Goal: Task Accomplishment & Management: Complete application form

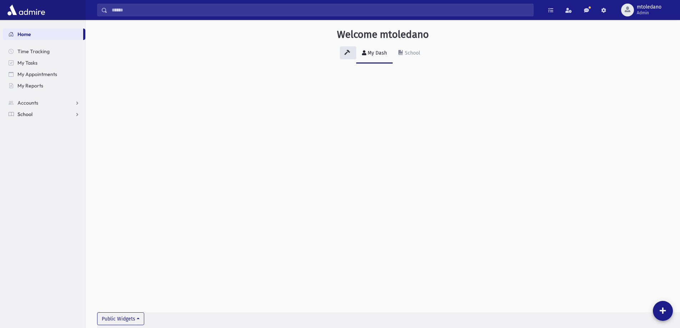
click at [26, 113] on span "School" at bounding box center [24, 114] width 15 height 6
click at [27, 136] on span "Attendance" at bounding box center [34, 137] width 26 height 6
click at [29, 145] on span "Entry" at bounding box center [33, 148] width 12 height 6
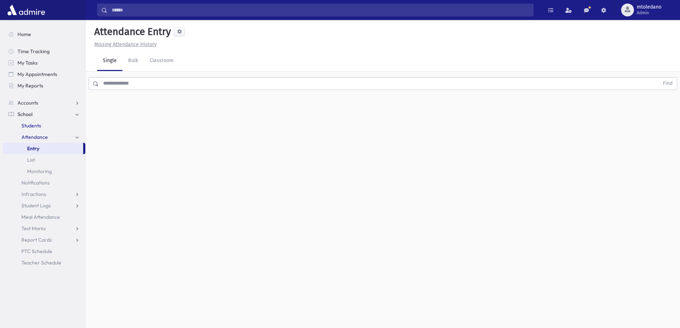
click at [27, 125] on span "Students" at bounding box center [31, 125] width 20 height 6
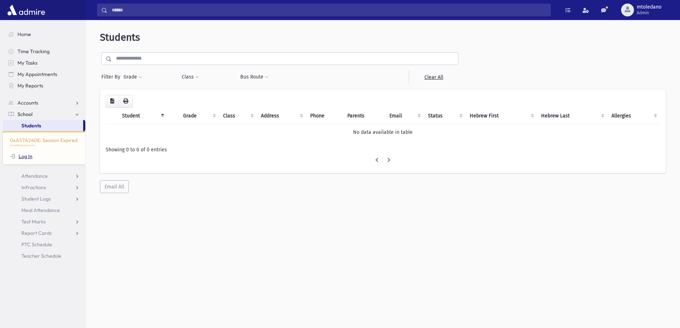
click at [24, 156] on link "Log In" at bounding box center [21, 156] width 22 height 6
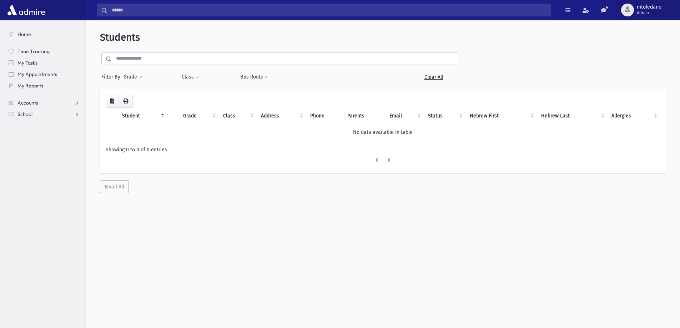
click at [651, 13] on span "Admin" at bounding box center [649, 13] width 25 height 6
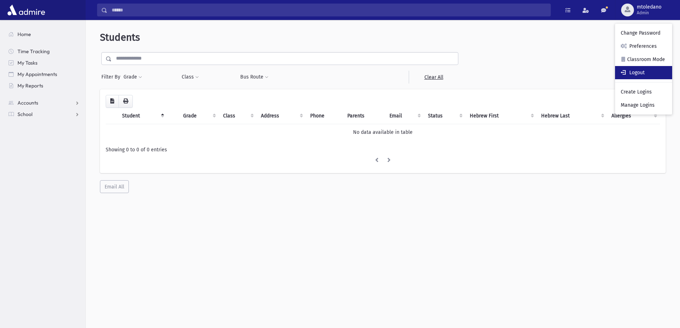
click at [635, 72] on link "Logout" at bounding box center [643, 72] width 57 height 13
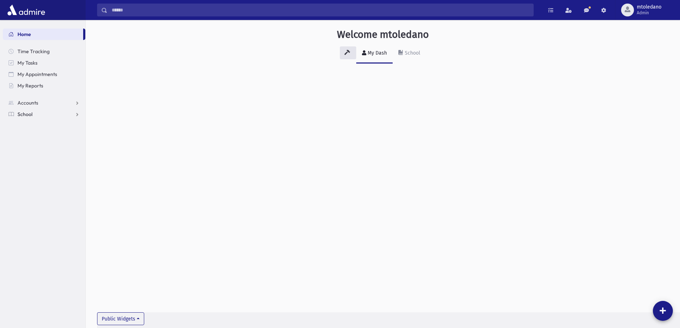
click at [25, 109] on link "School" at bounding box center [44, 114] width 82 height 11
click at [38, 124] on span "Students" at bounding box center [31, 125] width 20 height 6
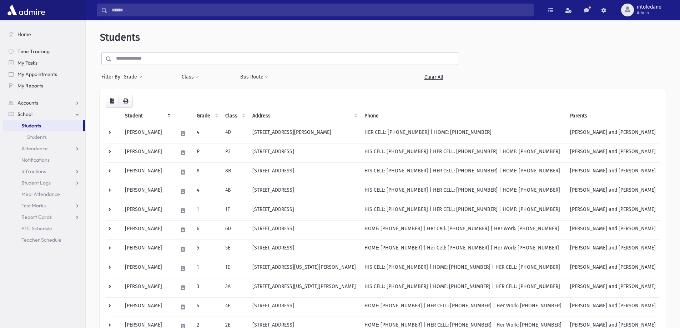
click at [165, 61] on input "text" at bounding box center [285, 58] width 346 height 13
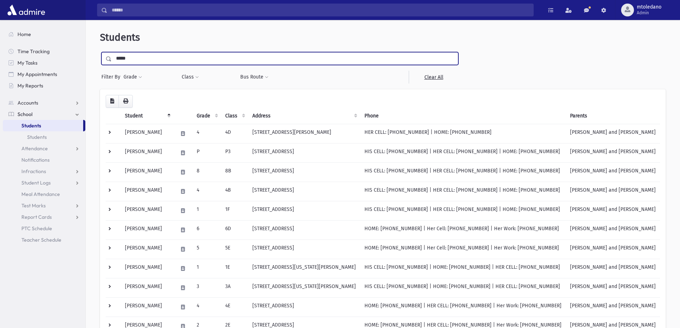
type input "*****"
click at [100, 52] on input "submit" at bounding box center [110, 57] width 20 height 10
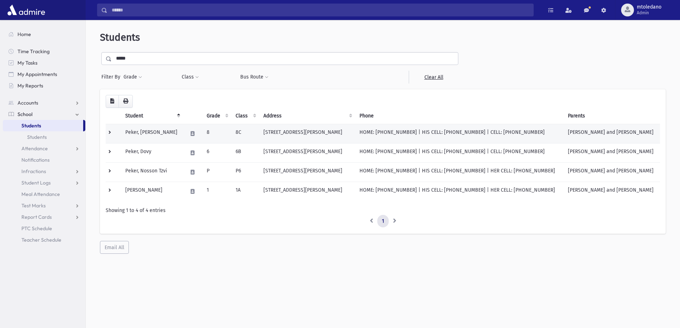
click at [158, 129] on td "Peker, [PERSON_NAME]" at bounding box center [152, 133] width 62 height 19
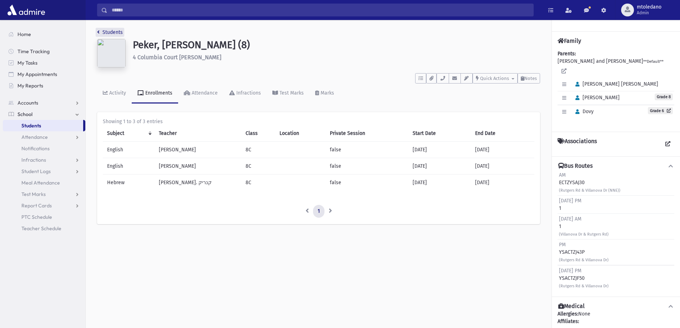
click at [109, 33] on link "Students" at bounding box center [110, 32] width 26 height 6
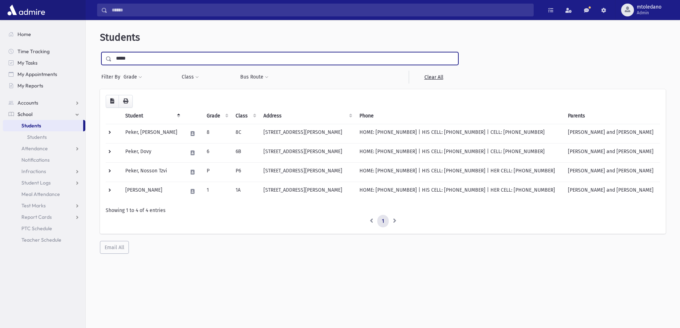
drag, startPoint x: 135, startPoint y: 52, endPoint x: -41, endPoint y: 49, distance: 176.0
click at [0, 49] on html "Search Results All Accounts Students" at bounding box center [340, 164] width 680 height 328
type input "*****"
click at [100, 52] on input "submit" at bounding box center [110, 57] width 20 height 10
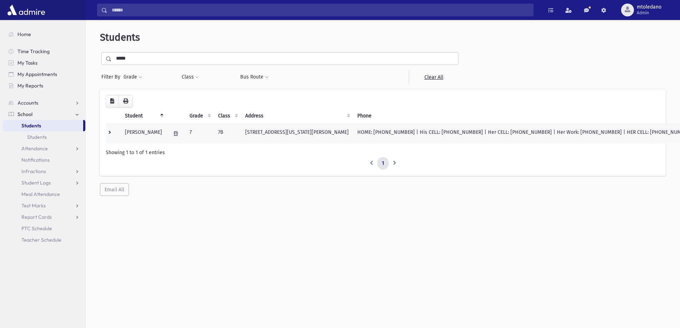
click at [156, 131] on td "Lando, Yerachmiel" at bounding box center [144, 133] width 46 height 19
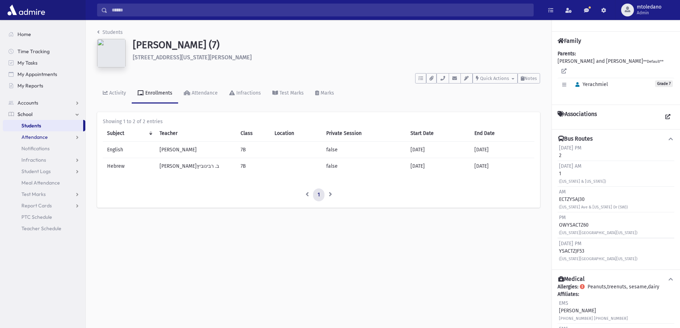
click at [32, 136] on span "Attendance" at bounding box center [34, 137] width 26 height 6
drag, startPoint x: 40, startPoint y: 147, endPoint x: 56, endPoint y: 145, distance: 16.5
click at [40, 146] on link "Entry" at bounding box center [44, 148] width 82 height 11
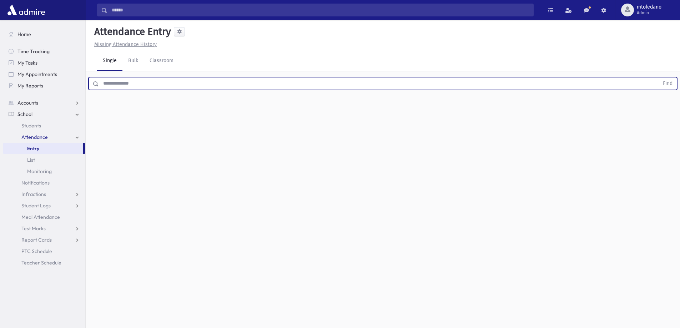
click at [153, 79] on input "text" at bounding box center [379, 83] width 560 height 13
type input "****"
click at [659, 77] on button "Find" at bounding box center [668, 83] width 18 height 12
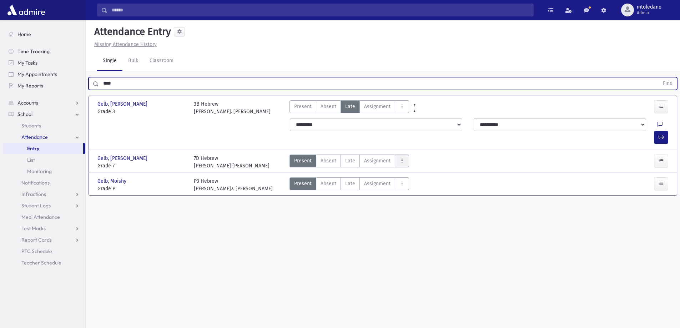
click at [403, 155] on button "AttTypes" at bounding box center [402, 161] width 14 height 13
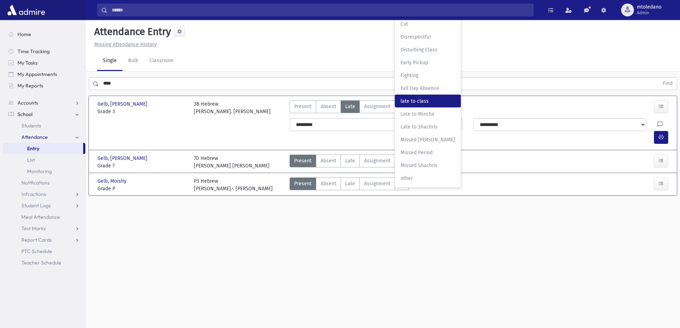
click at [411, 97] on span "late to class" at bounding box center [428, 100] width 55 height 7
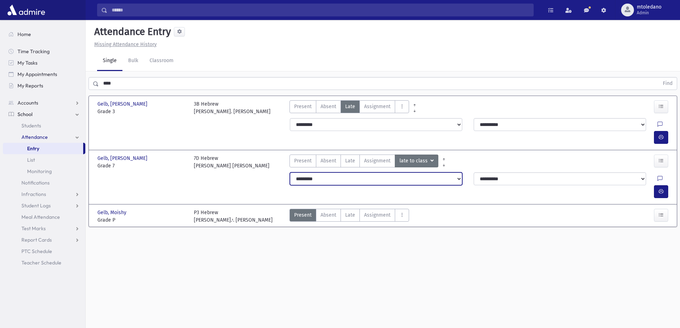
click at [307, 172] on select "**********" at bounding box center [376, 178] width 172 height 13
select select "*******"
click at [290, 172] on select "**********" at bounding box center [376, 178] width 172 height 13
click at [664, 185] on button "button" at bounding box center [661, 191] width 14 height 13
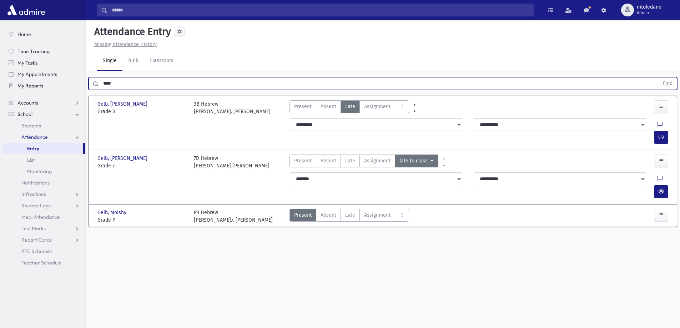
drag, startPoint x: 117, startPoint y: 80, endPoint x: 53, endPoint y: 88, distance: 64.4
click at [55, 91] on div "Search Results All Accounts" at bounding box center [340, 172] width 680 height 344
click at [659, 77] on button "Find" at bounding box center [668, 83] width 18 height 12
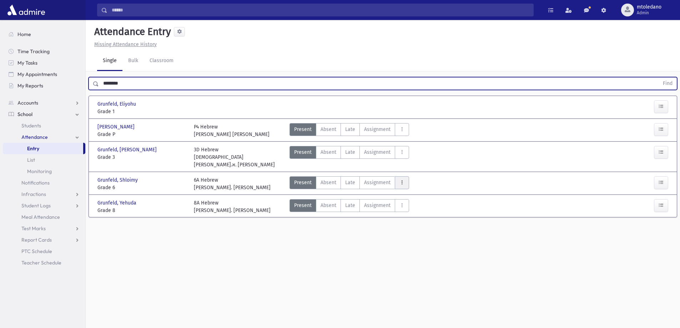
click at [402, 180] on icon "AttTypes" at bounding box center [401, 183] width 5 height 6
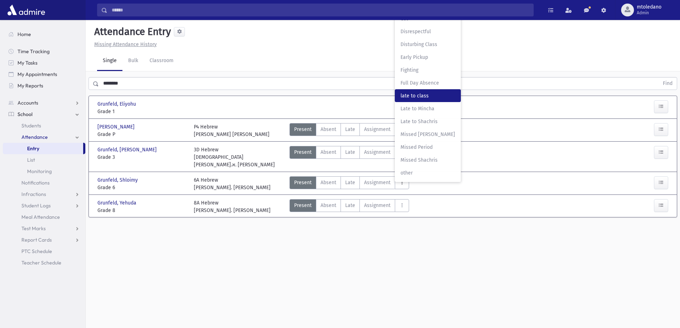
click at [408, 92] on span "late to class" at bounding box center [428, 95] width 55 height 7
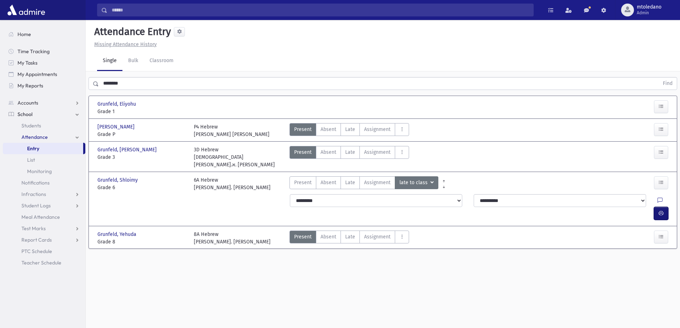
click at [659, 210] on icon "button" at bounding box center [661, 213] width 5 height 6
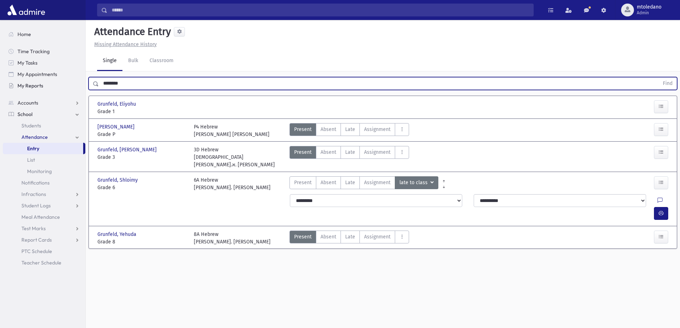
drag, startPoint x: 130, startPoint y: 80, endPoint x: 56, endPoint y: 82, distance: 73.9
click at [56, 82] on div "Search Results All Accounts" at bounding box center [340, 172] width 680 height 344
click at [659, 77] on button "Find" at bounding box center [668, 83] width 18 height 12
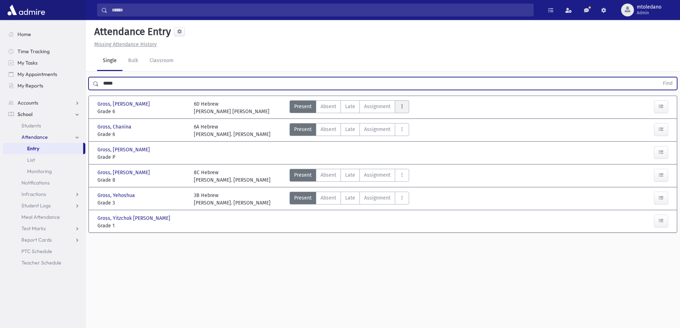
click at [402, 107] on icon "AttTypes" at bounding box center [401, 107] width 5 height 6
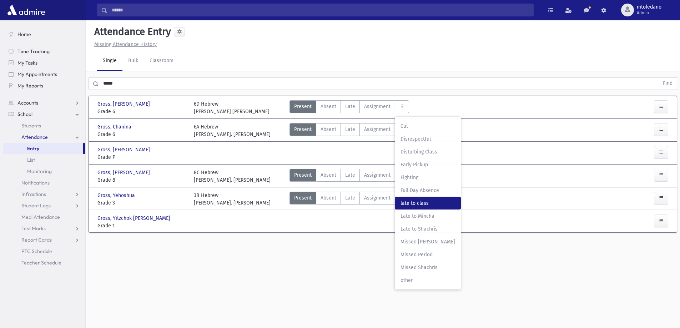
click at [425, 201] on span "late to class" at bounding box center [428, 203] width 55 height 7
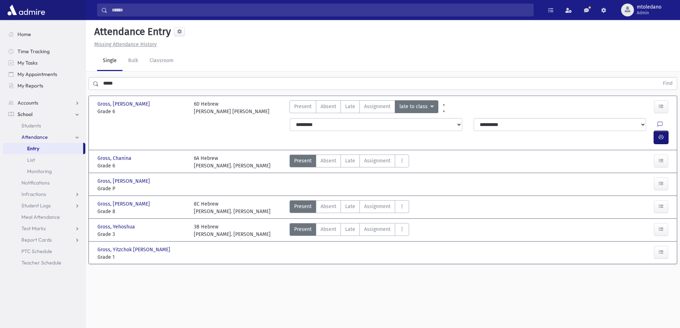
click at [658, 131] on button "button" at bounding box center [661, 137] width 14 height 13
drag, startPoint x: 124, startPoint y: 80, endPoint x: 50, endPoint y: 85, distance: 74.8
click at [50, 85] on div "Search Results All Accounts" at bounding box center [340, 172] width 680 height 344
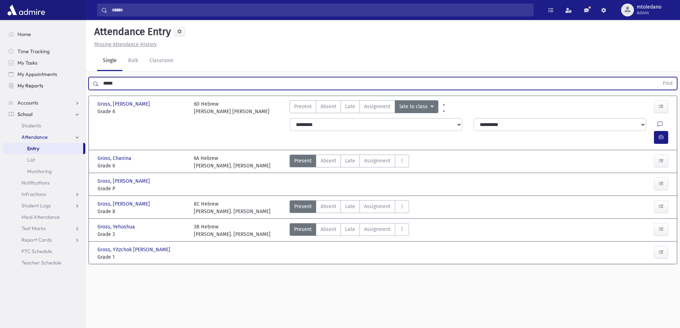
click at [659, 77] on button "Find" at bounding box center [668, 83] width 18 height 12
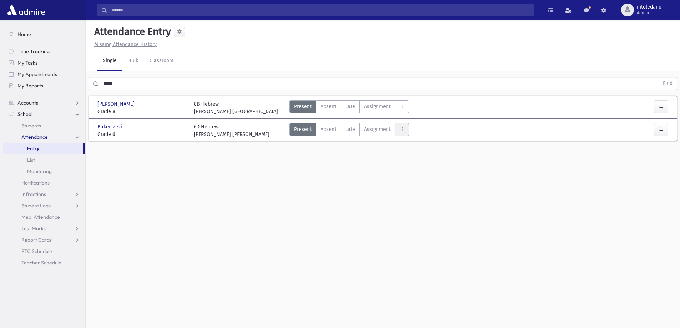
click at [405, 127] on button "AttTypes" at bounding box center [402, 129] width 14 height 13
click at [413, 221] on class"] "late to class late to class" at bounding box center [428, 226] width 66 height 13
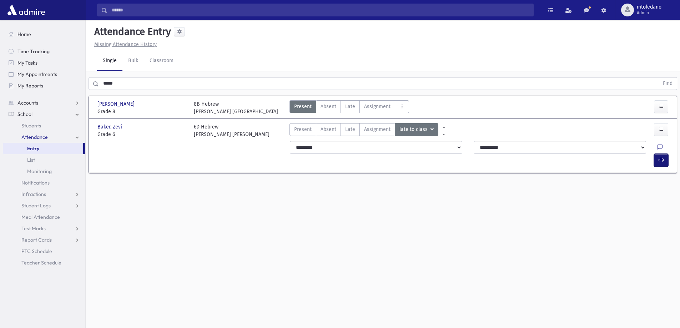
click at [664, 154] on button "button" at bounding box center [661, 160] width 14 height 13
click at [663, 157] on icon "button" at bounding box center [661, 160] width 5 height 6
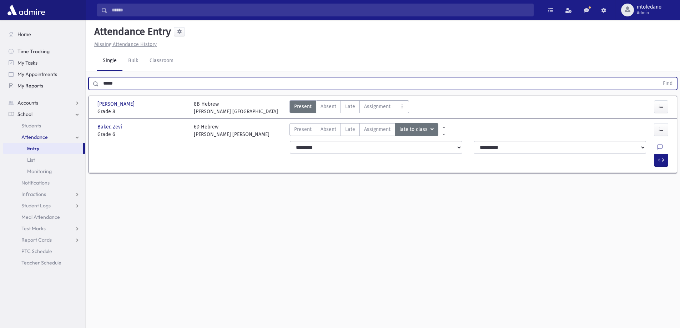
drag, startPoint x: 131, startPoint y: 82, endPoint x: 40, endPoint y: 82, distance: 91.8
click at [40, 82] on div "Search Results All Accounts" at bounding box center [340, 172] width 680 height 344
click at [659, 77] on button "Find" at bounding box center [668, 83] width 18 height 12
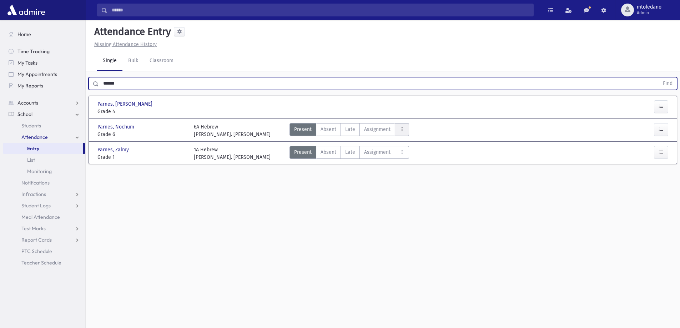
click at [400, 126] on icon "AttTypes" at bounding box center [401, 129] width 5 height 6
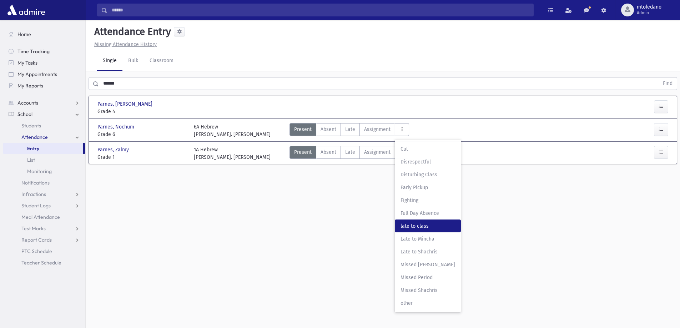
click at [413, 226] on span "late to class" at bounding box center [428, 225] width 55 height 7
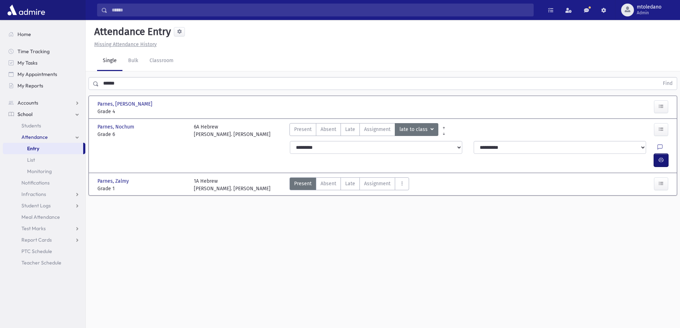
click at [660, 154] on button "button" at bounding box center [661, 160] width 14 height 13
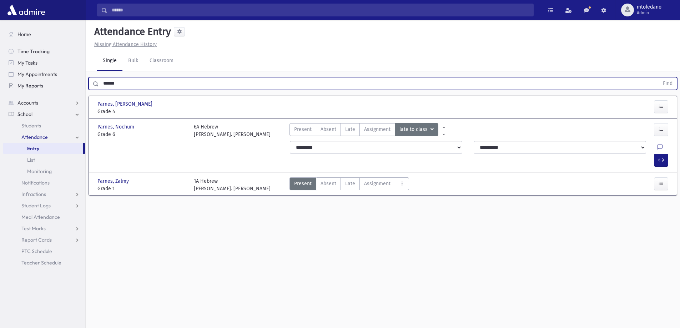
drag, startPoint x: 122, startPoint y: 85, endPoint x: 8, endPoint y: 81, distance: 114.3
click at [8, 81] on div "Search Results All Accounts" at bounding box center [340, 172] width 680 height 344
click at [659, 77] on button "Find" at bounding box center [668, 83] width 18 height 12
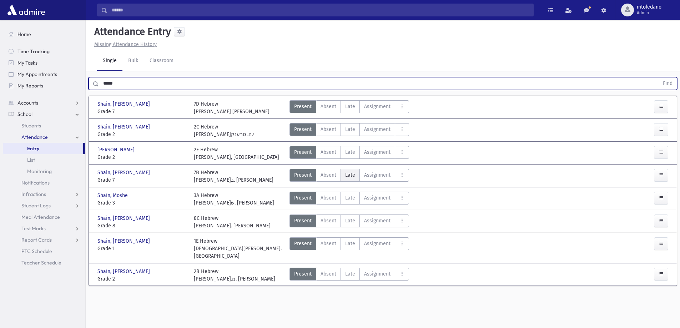
click at [351, 178] on span "Late" at bounding box center [350, 174] width 10 height 7
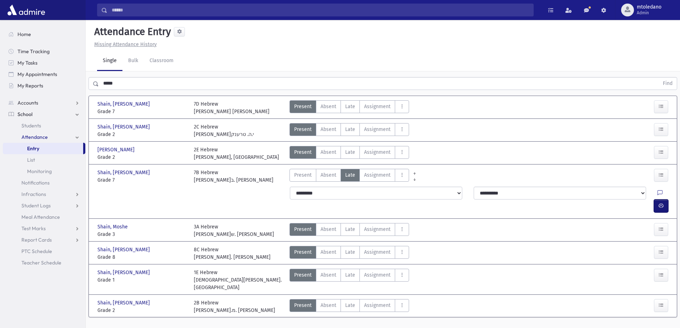
click at [665, 200] on button "button" at bounding box center [661, 206] width 14 height 13
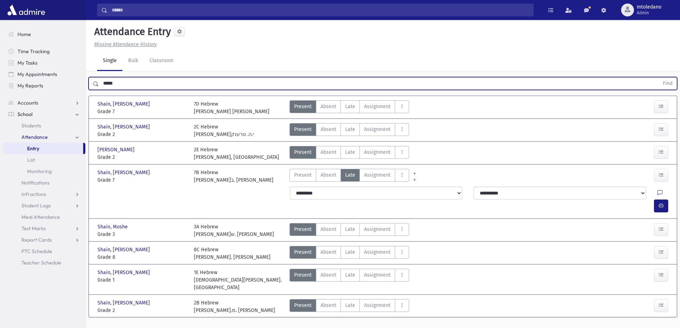
drag, startPoint x: 122, startPoint y: 81, endPoint x: -18, endPoint y: 79, distance: 139.6
click at [0, 79] on html "Search Results All Accounts Students" at bounding box center [340, 164] width 680 height 328
click at [659, 77] on button "Find" at bounding box center [668, 83] width 18 height 12
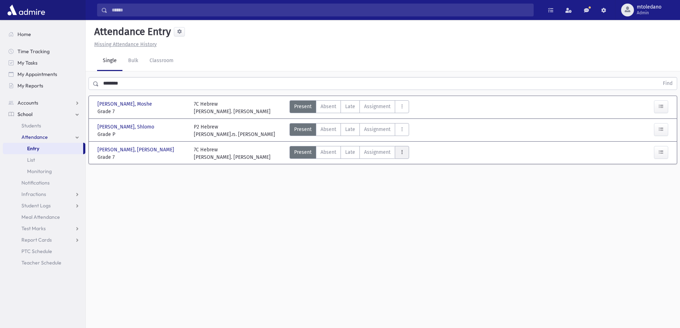
click at [399, 152] on icon "AttTypes" at bounding box center [401, 152] width 5 height 6
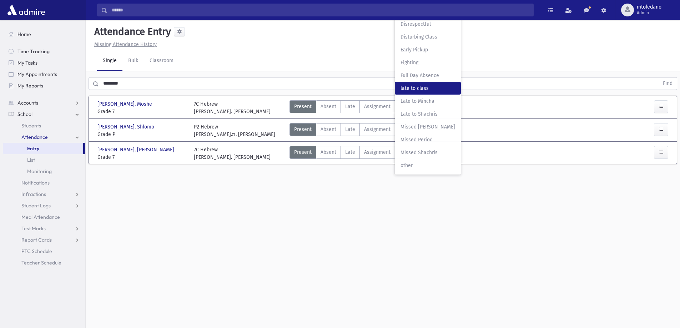
click at [417, 91] on span "late to class" at bounding box center [428, 88] width 55 height 7
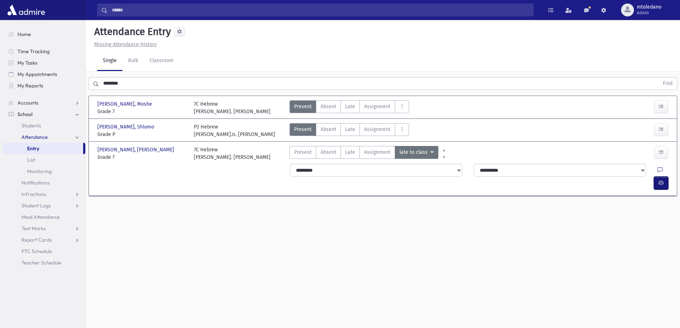
click at [662, 180] on icon "button" at bounding box center [661, 183] width 5 height 6
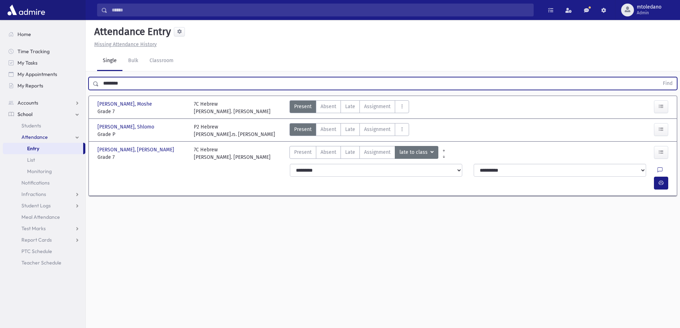
drag, startPoint x: 135, startPoint y: 81, endPoint x: -81, endPoint y: 81, distance: 215.6
click at [0, 81] on html "Search Results All Accounts Students" at bounding box center [340, 164] width 680 height 328
click at [659, 77] on button "Find" at bounding box center [668, 83] width 18 height 12
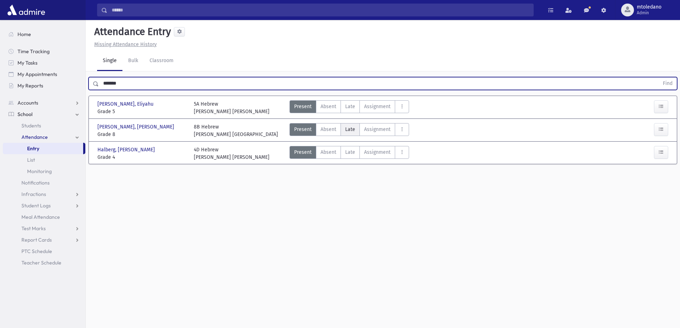
click at [349, 128] on span "Late" at bounding box center [350, 129] width 10 height 7
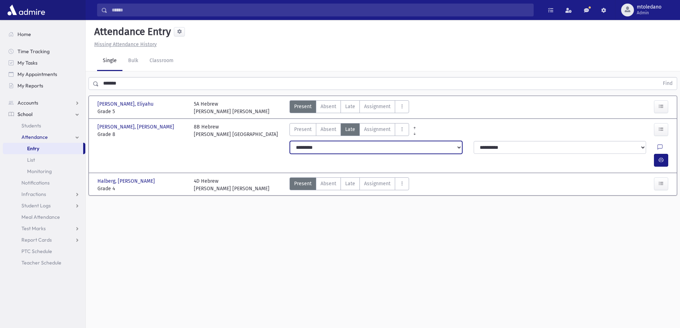
click at [318, 146] on select "**********" at bounding box center [376, 147] width 172 height 13
click at [290, 141] on select "**********" at bounding box center [376, 147] width 172 height 13
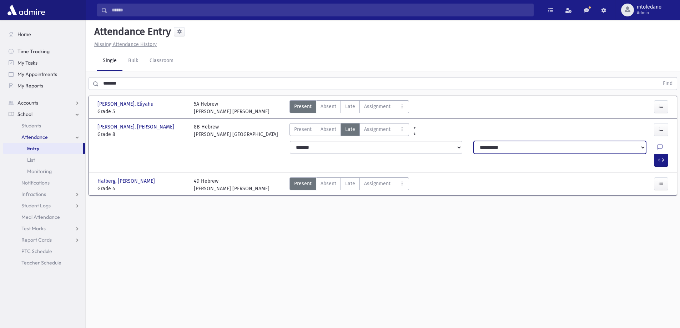
click at [519, 152] on select "**********" at bounding box center [560, 147] width 172 height 13
click at [474, 141] on select "**********" at bounding box center [560, 147] width 172 height 13
click at [659, 157] on icon "button" at bounding box center [661, 160] width 5 height 6
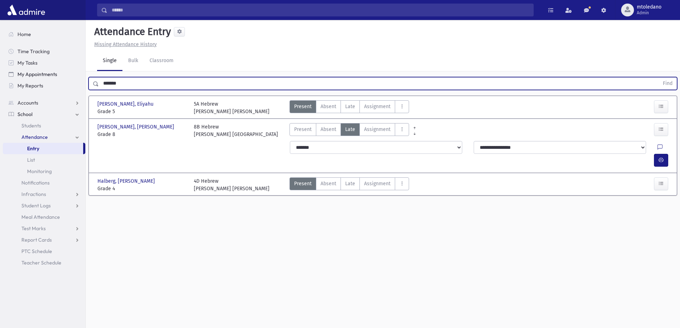
drag, startPoint x: 139, startPoint y: 84, endPoint x: 21, endPoint y: 71, distance: 118.5
click at [22, 72] on div "Search Results All Accounts" at bounding box center [340, 172] width 680 height 344
click at [659, 77] on button "Find" at bounding box center [668, 83] width 18 height 12
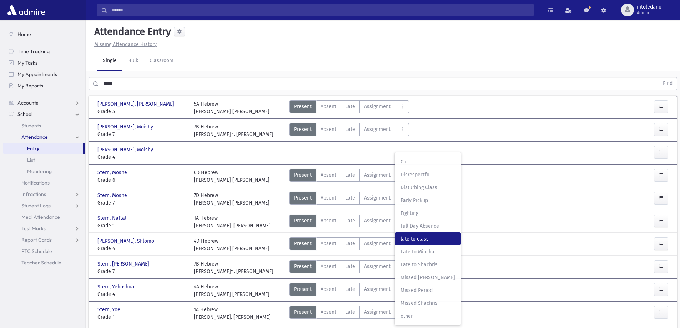
click at [416, 235] on span "late to class" at bounding box center [428, 238] width 55 height 7
drag, startPoint x: 663, startPoint y: 284, endPoint x: 657, endPoint y: 280, distance: 7.5
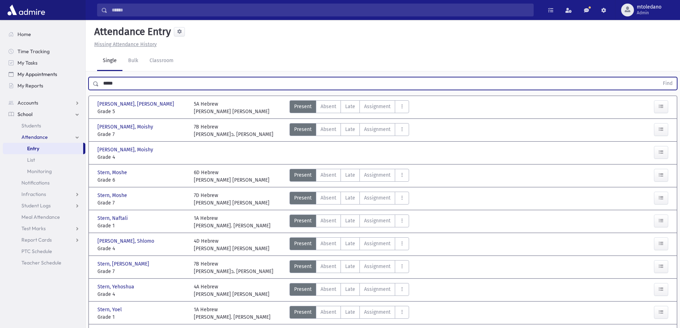
drag, startPoint x: 140, startPoint y: 82, endPoint x: 45, endPoint y: 76, distance: 95.2
click at [36, 75] on div "Search Results All Accounts" at bounding box center [340, 213] width 680 height 427
click at [659, 77] on button "Find" at bounding box center [668, 83] width 18 height 12
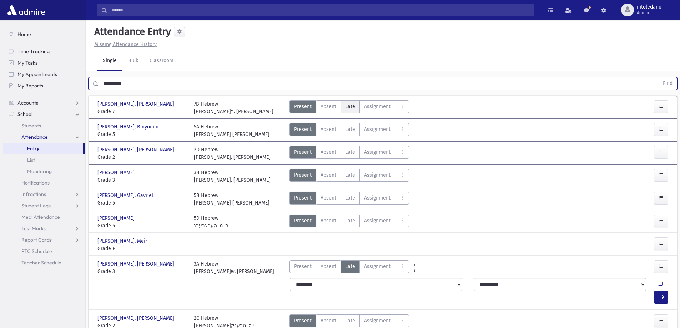
click at [347, 104] on span "Late" at bounding box center [350, 106] width 10 height 7
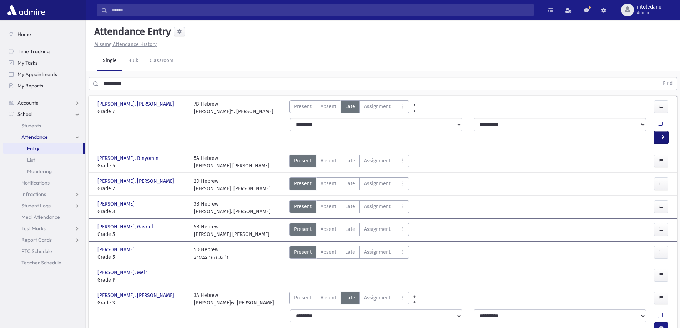
click at [659, 134] on icon "button" at bounding box center [661, 137] width 5 height 6
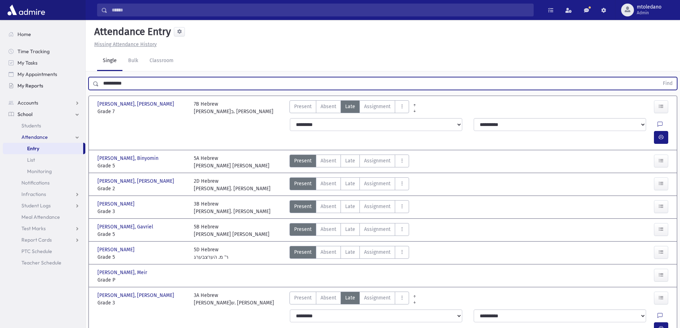
drag, startPoint x: 137, startPoint y: 82, endPoint x: 7, endPoint y: 83, distance: 130.3
click at [7, 83] on div "Search Results All Accounts" at bounding box center [340, 252] width 680 height 504
type input "****"
click at [659, 77] on button "Find" at bounding box center [668, 83] width 18 height 12
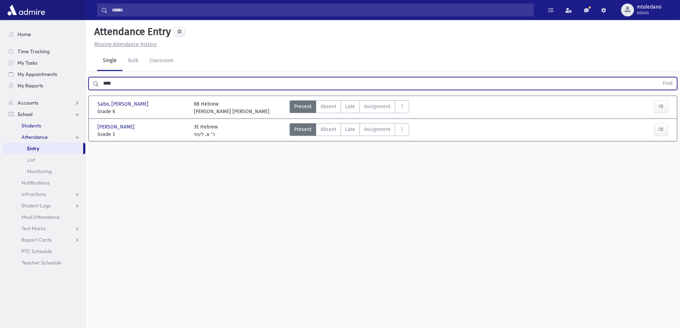
click at [33, 126] on span "Students" at bounding box center [31, 125] width 20 height 6
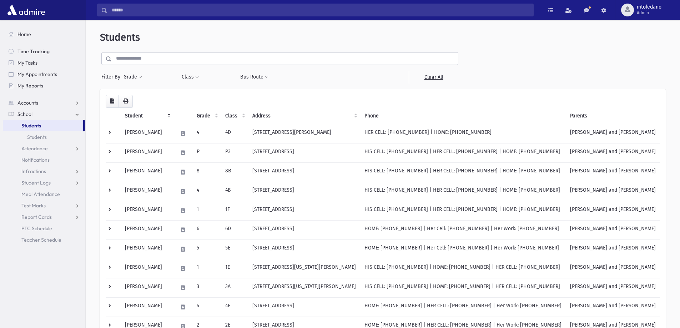
click at [135, 60] on input "text" at bounding box center [285, 58] width 346 height 13
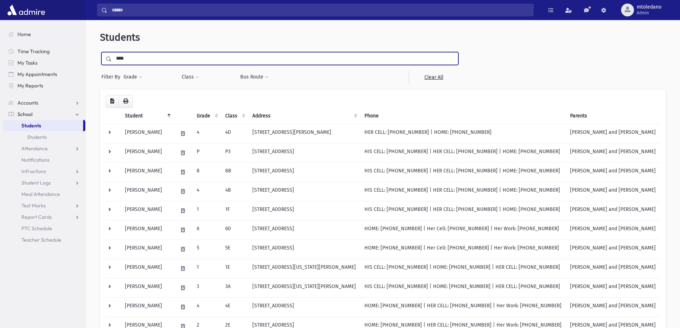
type input "****"
click at [100, 52] on input "submit" at bounding box center [110, 57] width 20 height 10
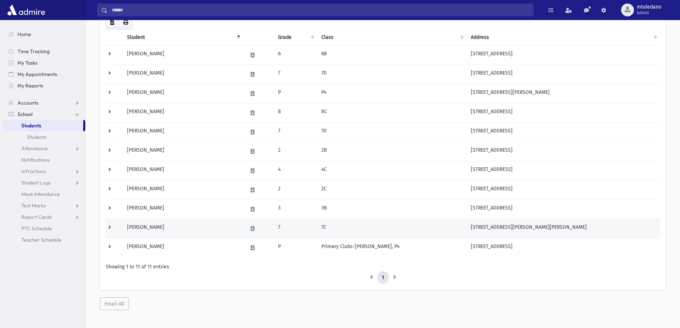
scroll to position [85, 0]
